Goal: Navigation & Orientation: Find specific page/section

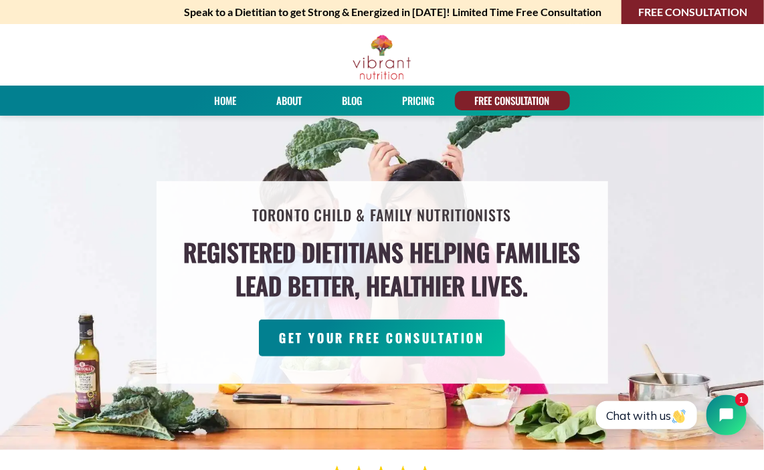
click at [425, 100] on link "PRICING" at bounding box center [418, 100] width 41 height 19
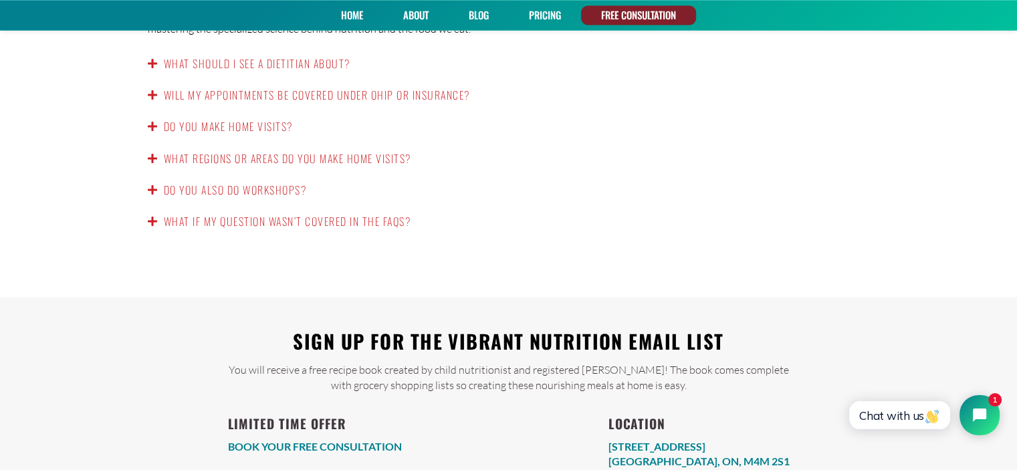
scroll to position [2405, 0]
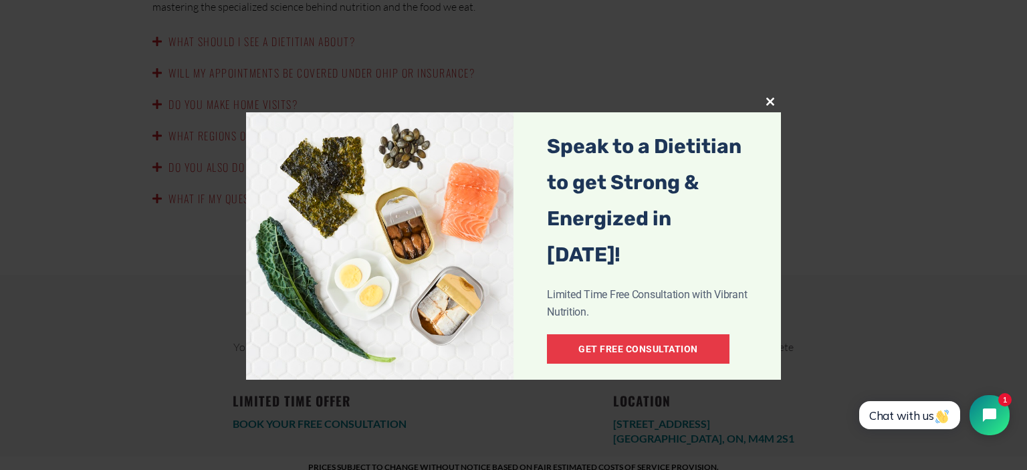
click at [773, 102] on span "popup" at bounding box center [770, 102] width 21 height 8
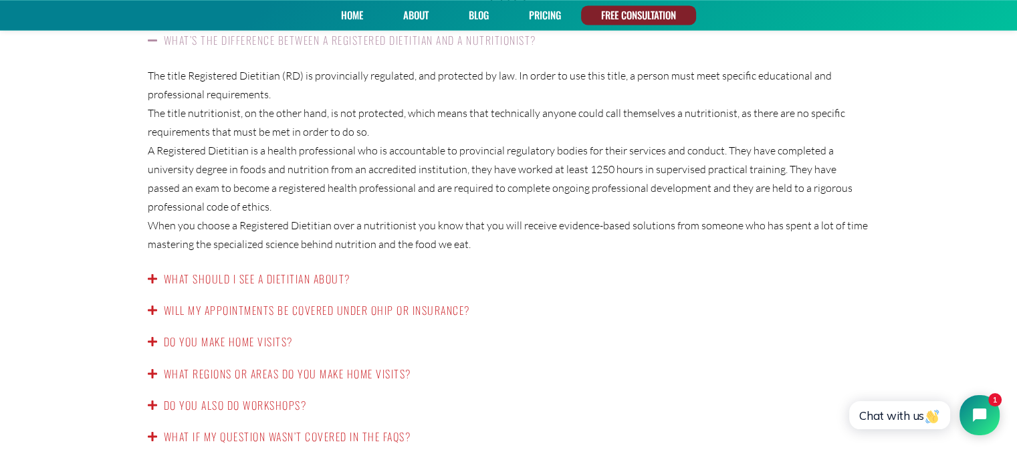
scroll to position [1803, 0]
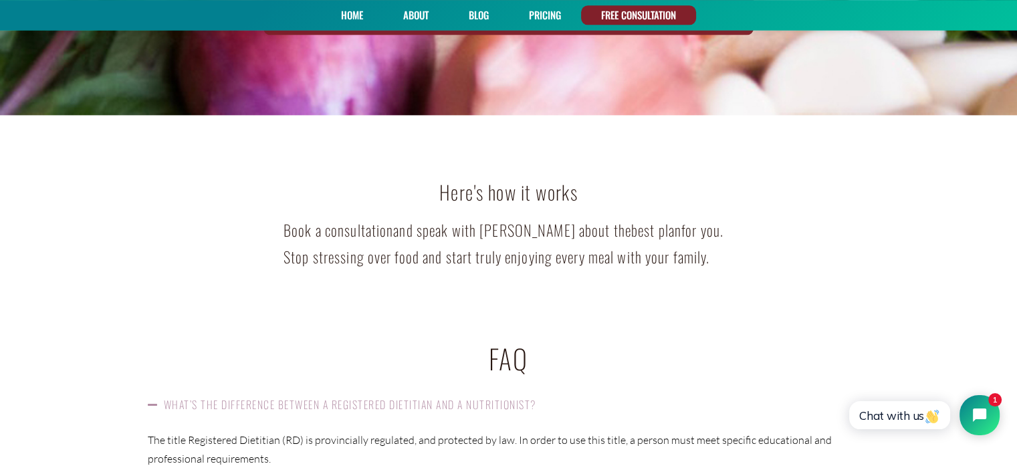
click at [348, 15] on link "Home" at bounding box center [351, 14] width 31 height 19
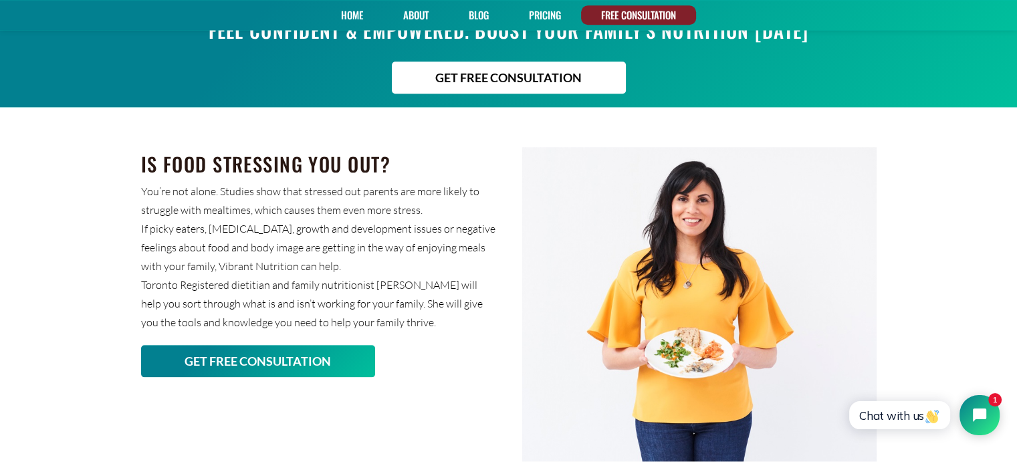
scroll to position [1404, 0]
